Goal: Navigation & Orientation: Find specific page/section

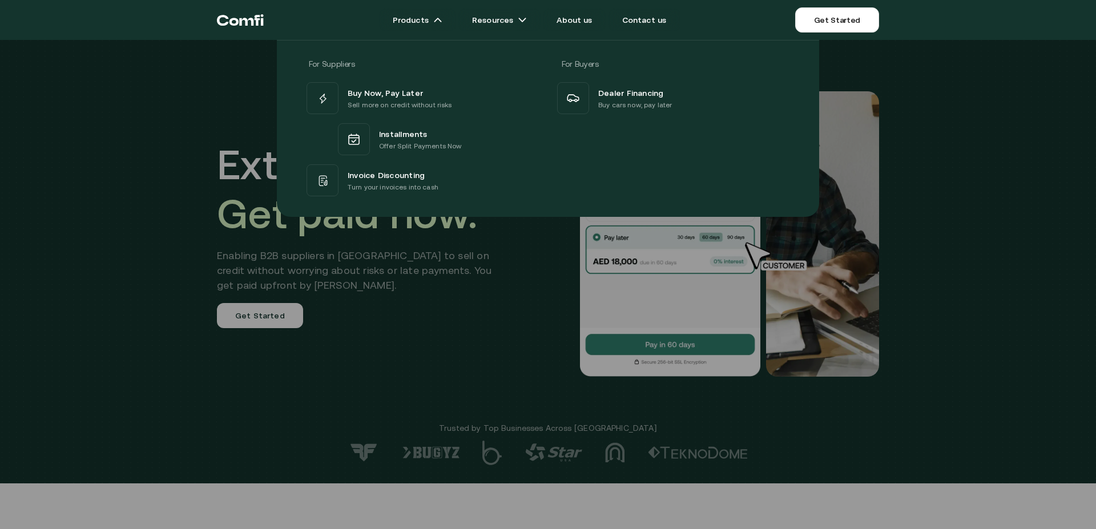
click at [441, 353] on div at bounding box center [548, 304] width 1096 height 529
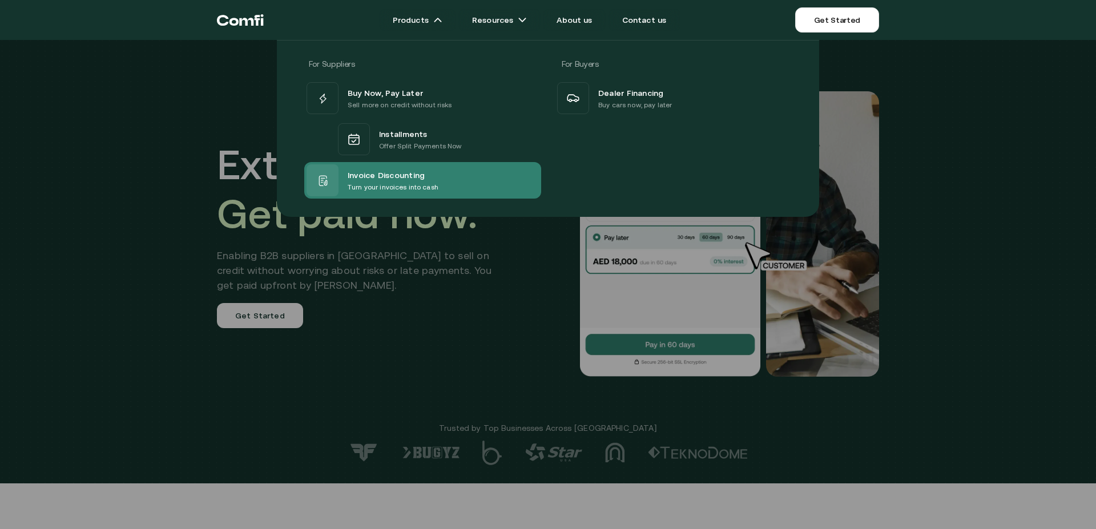
click at [367, 189] on p "Turn your invoices into cash" at bounding box center [393, 187] width 91 height 11
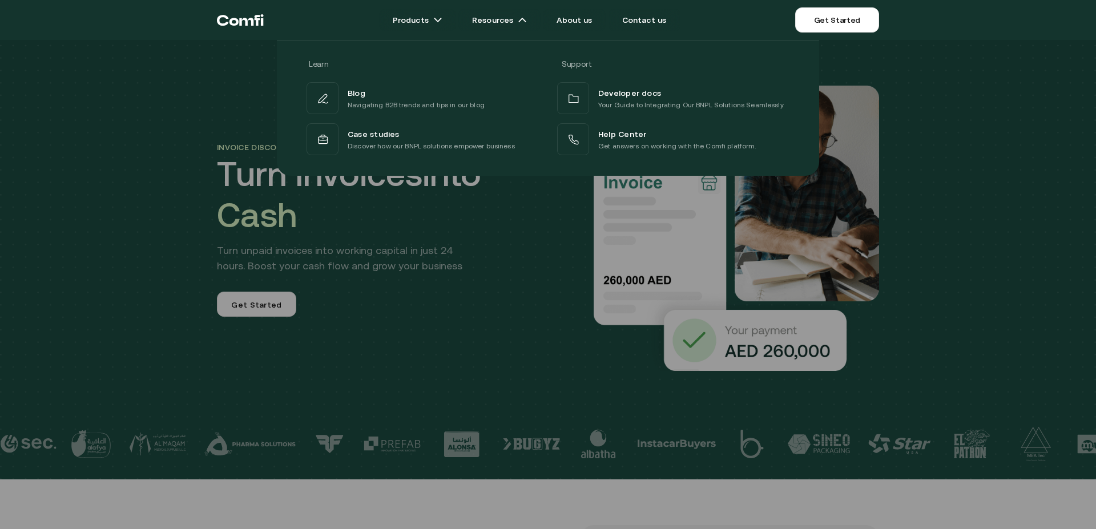
click at [461, 294] on div at bounding box center [548, 304] width 1096 height 529
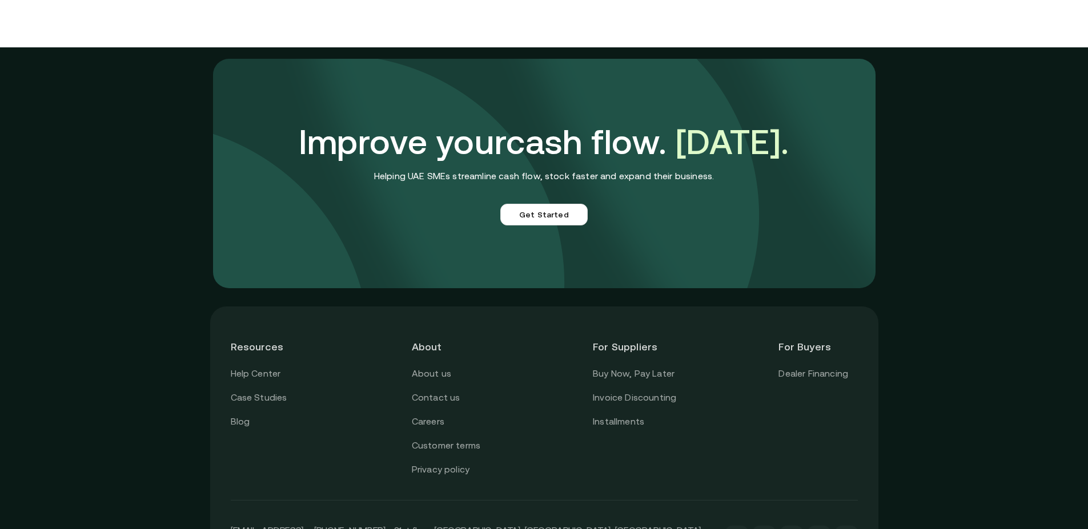
scroll to position [3205, 0]
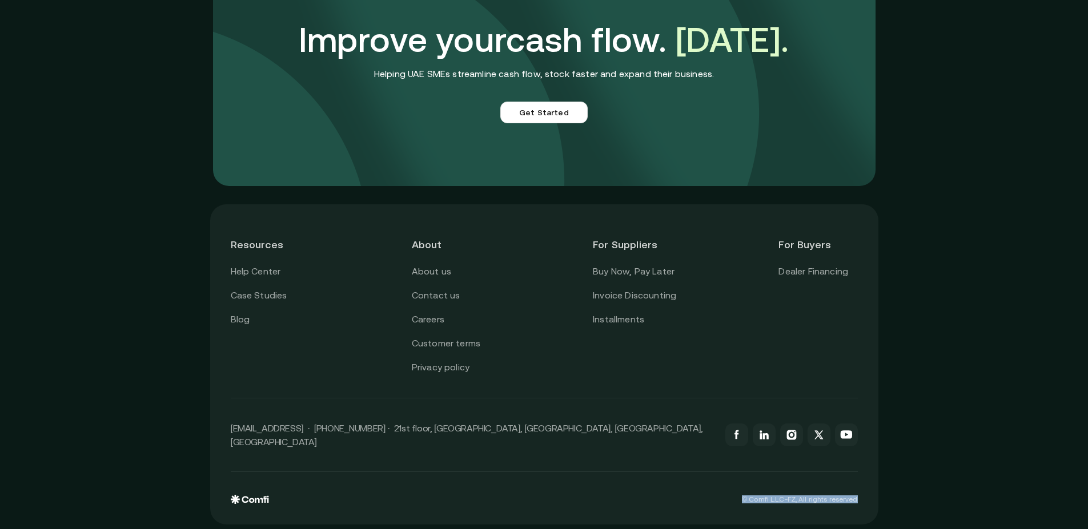
drag, startPoint x: 750, startPoint y: 495, endPoint x: 876, endPoint y: 495, distance: 125.6
click at [876, 495] on div "Resources Help Center Case Studies Blog About About us Contact us Careers Custo…" at bounding box center [544, 364] width 668 height 320
click at [447, 274] on link "About us" at bounding box center [431, 271] width 39 height 15
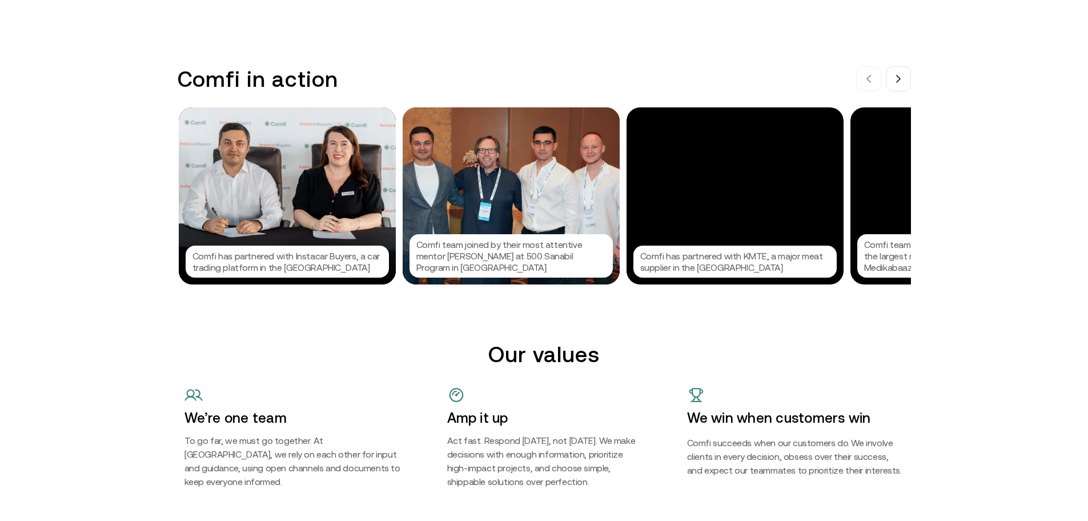
scroll to position [1121, 0]
